Goal: Task Accomplishment & Management: Complete application form

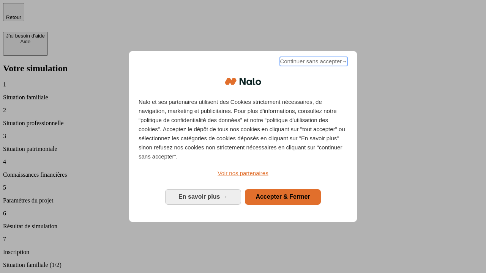
click at [313, 63] on span "Continuer sans accepter →" at bounding box center [314, 61] width 68 height 9
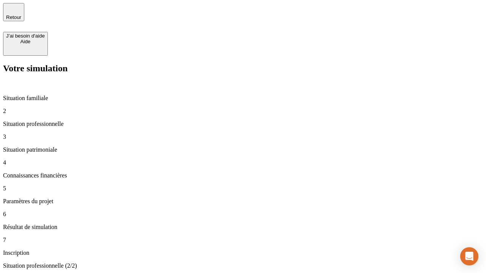
type input "30 000"
type input "1 000"
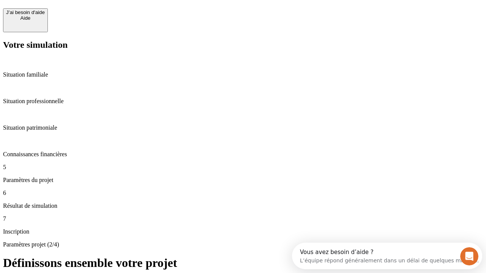
scroll to position [14, 0]
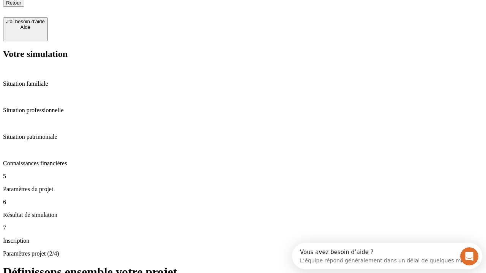
type input "40"
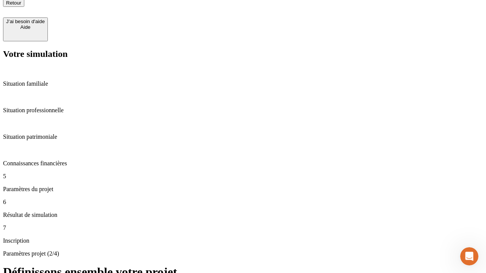
type input "64"
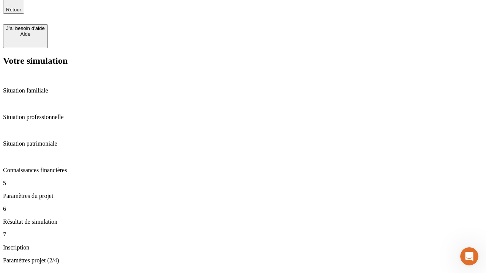
type input "200 000"
type input "640"
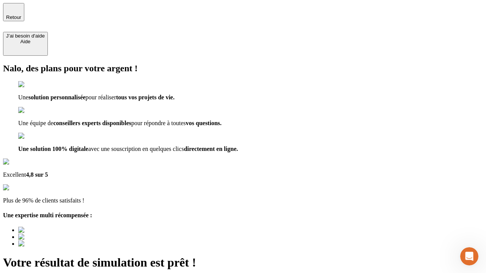
type input "[EMAIL_ADDRESS][DOMAIN_NAME]"
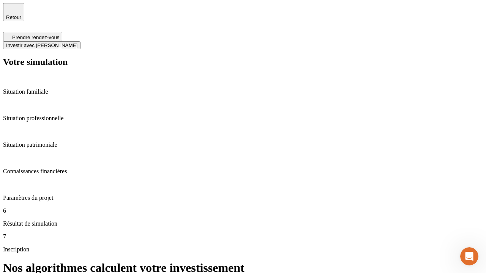
scroll to position [3, 0]
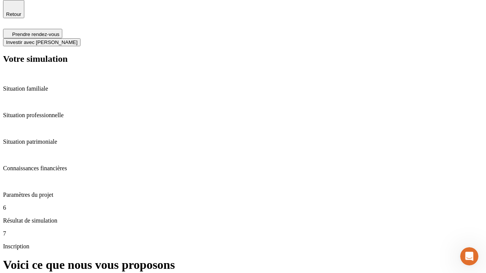
click at [77, 39] on span "Investir avec [PERSON_NAME]" at bounding box center [41, 42] width 71 height 6
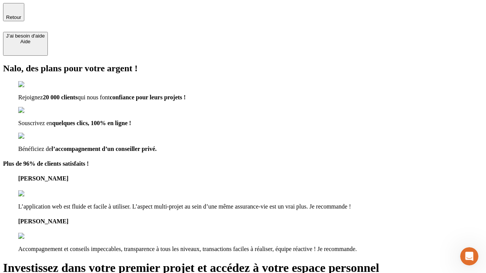
type input "abc"
